Goal: Find specific page/section: Find specific page/section

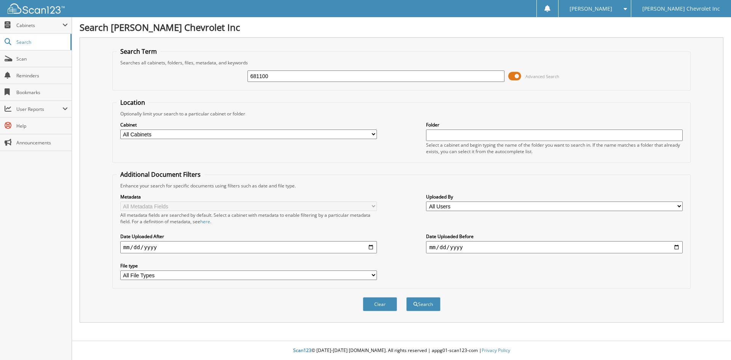
type input "681100"
click at [406, 297] on button "Search" at bounding box center [423, 304] width 34 height 14
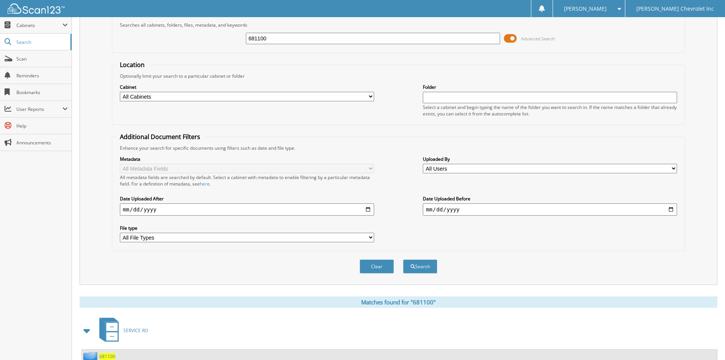
scroll to position [112, 0]
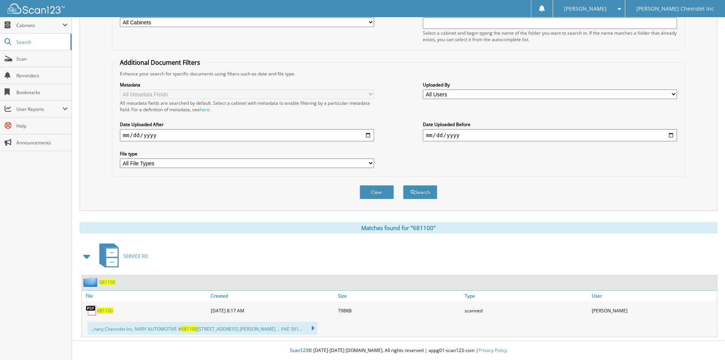
click at [102, 308] on span "681100" at bounding box center [105, 310] width 16 height 6
click at [509, 212] on div "Search Term Searches all cabinets, folders, files, metadata, and keywords 68110…" at bounding box center [399, 130] width 638 height 411
click at [66, 67] on div "Scan" at bounding box center [36, 59] width 72 height 17
click at [57, 56] on span "Scan" at bounding box center [41, 59] width 51 height 6
